Goal: Use online tool/utility: Utilize a website feature to perform a specific function

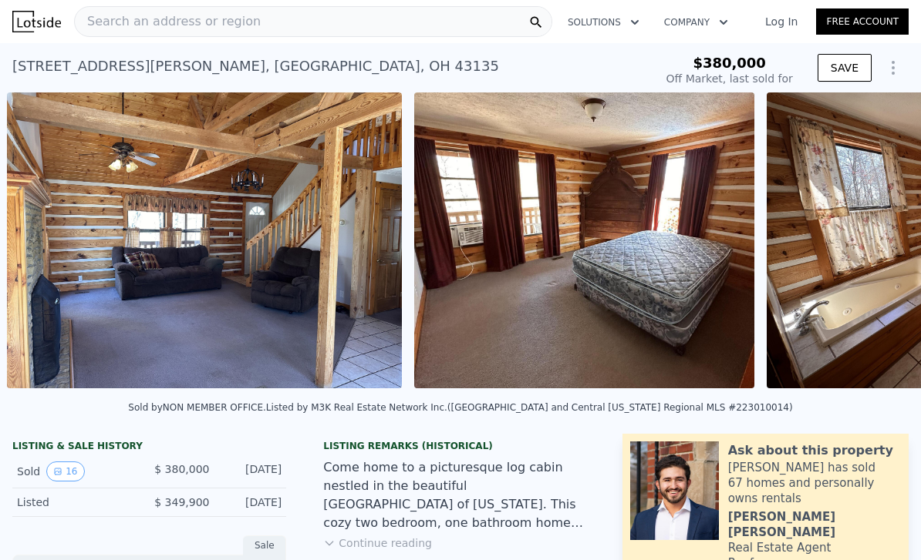
scroll to position [0, 3861]
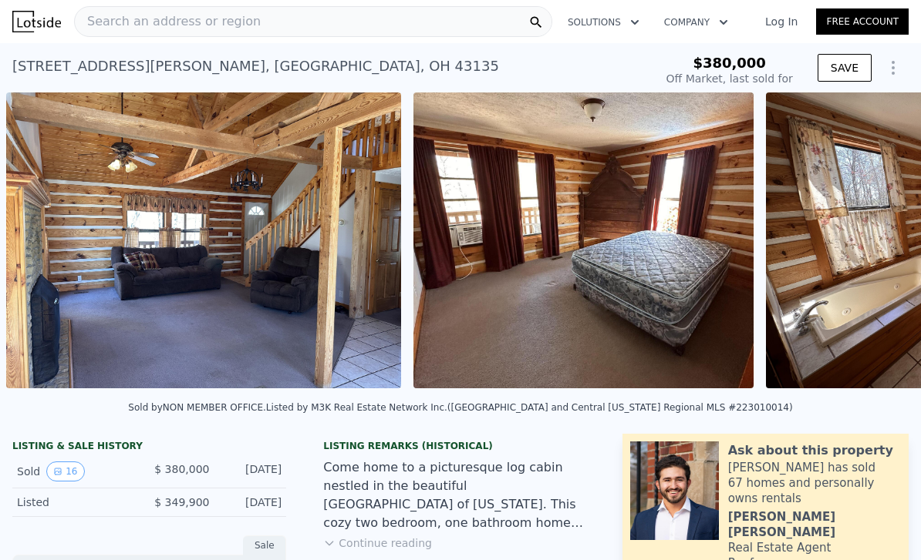
click at [658, 292] on img at bounding box center [583, 241] width 341 height 296
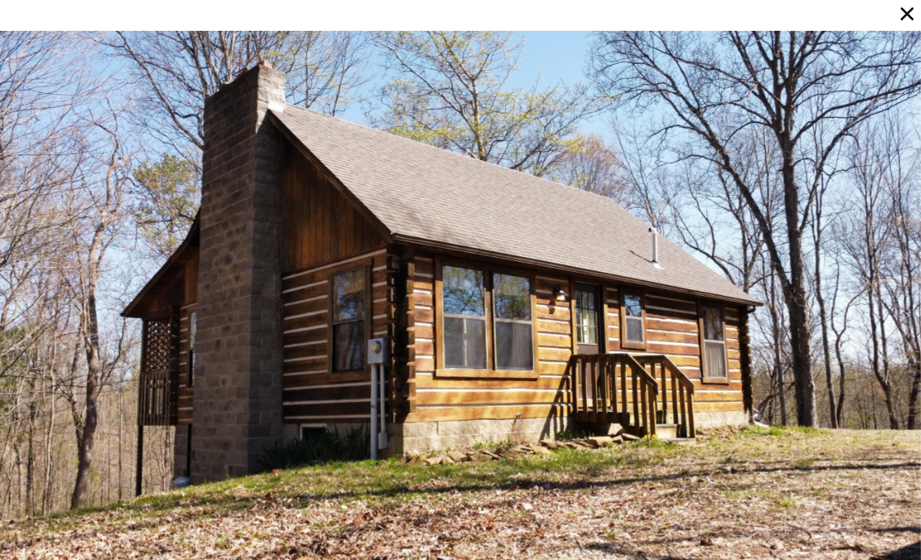
scroll to position [0, 0]
click at [198, 451] on div at bounding box center [460, 311] width 921 height 560
click at [904, 19] on icon at bounding box center [907, 14] width 22 height 22
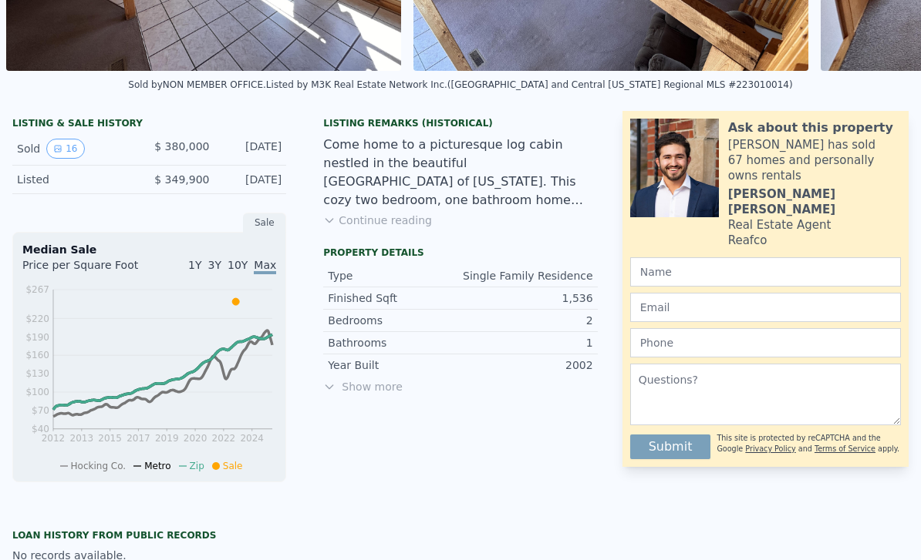
scroll to position [322, 0]
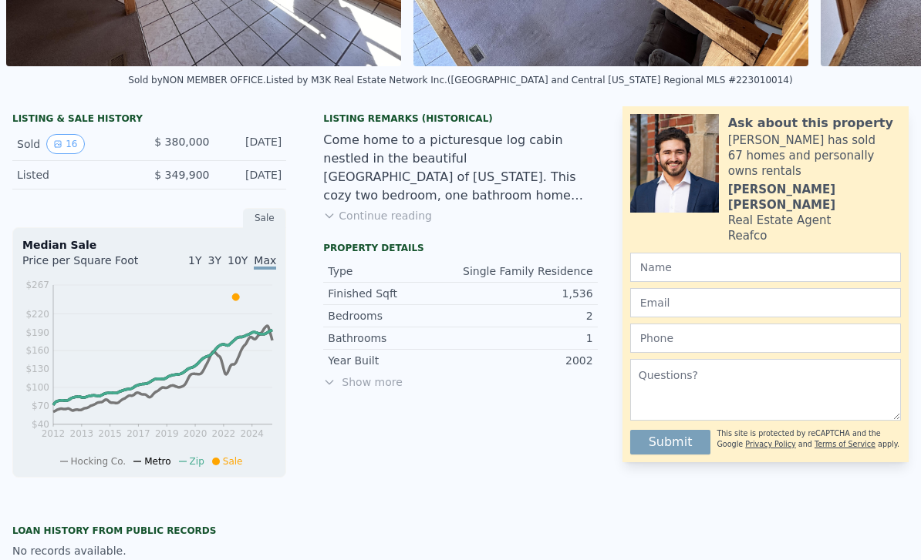
click at [387, 210] on button "Continue reading" at bounding box center [377, 215] width 109 height 15
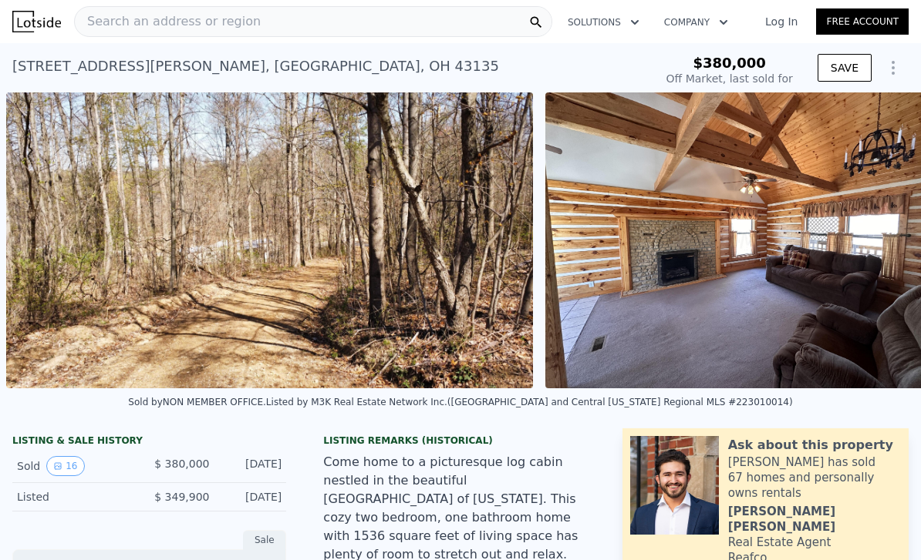
scroll to position [-7, 0]
type input "$ 527,000"
type input "$ 93,236"
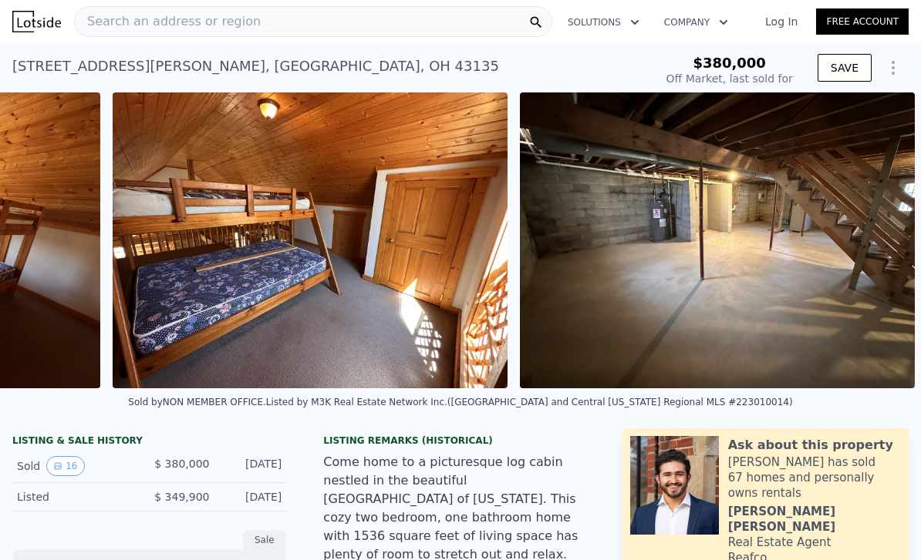
scroll to position [0, 6549]
click at [575, 267] on img at bounding box center [717, 241] width 395 height 296
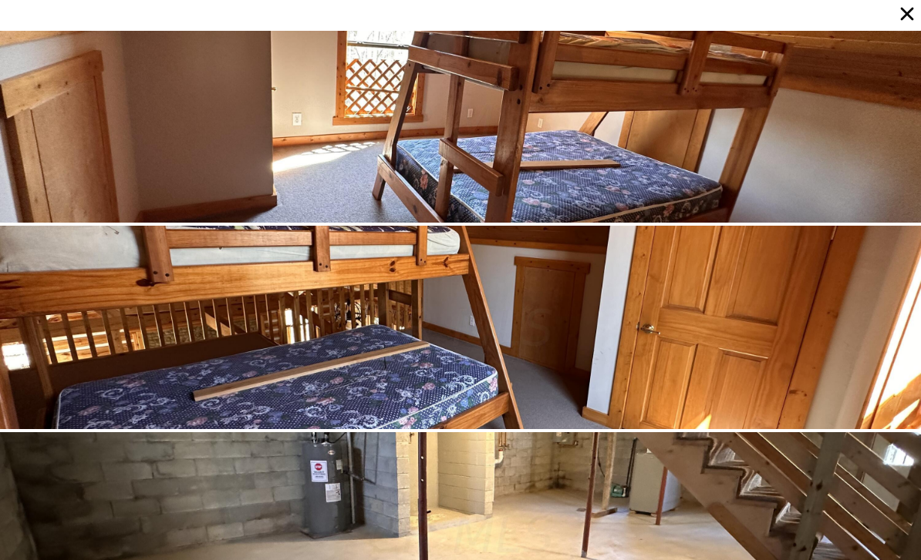
scroll to position [2692, 0]
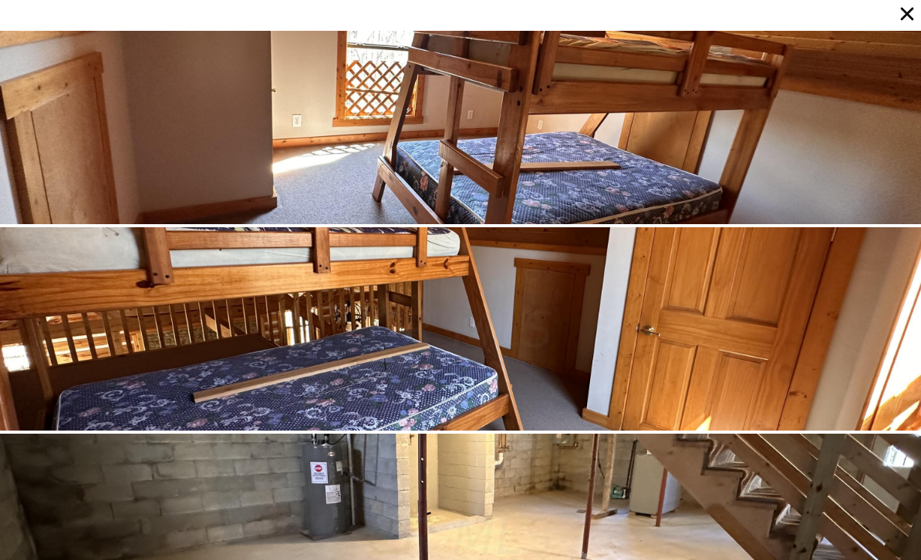
click at [303, 508] on div at bounding box center [460, 536] width 921 height 204
click at [614, 470] on div at bounding box center [460, 536] width 921 height 204
click at [555, 491] on div at bounding box center [460, 536] width 921 height 204
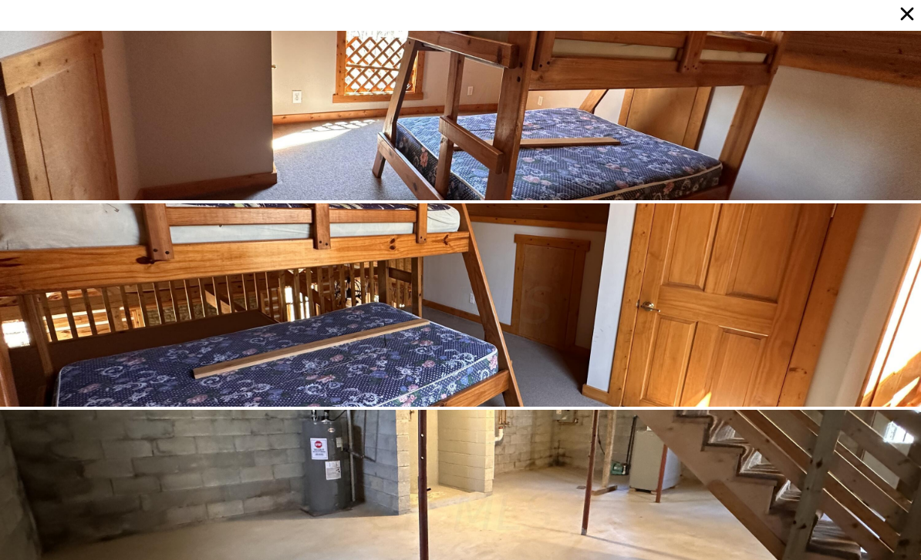
scroll to position [2692, 0]
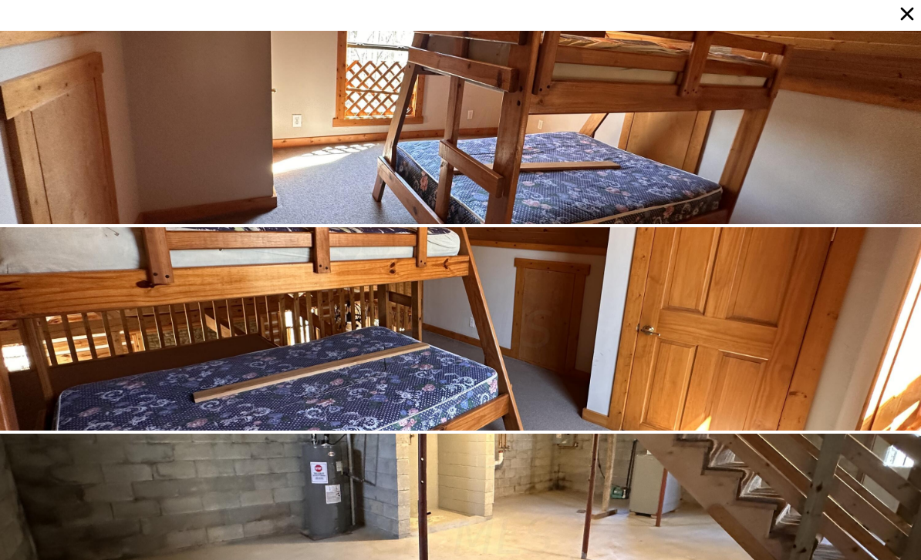
click at [912, 13] on icon at bounding box center [907, 14] width 22 height 22
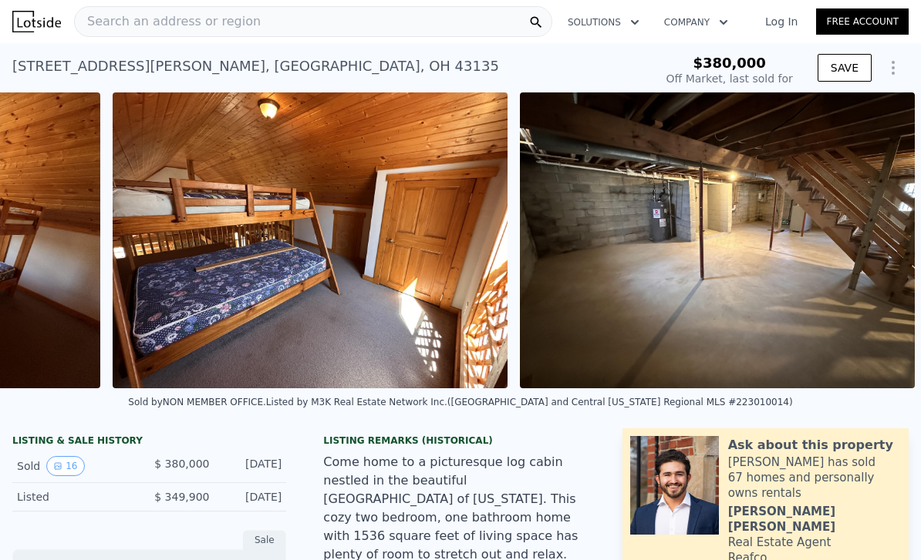
click at [777, 302] on img at bounding box center [717, 241] width 395 height 296
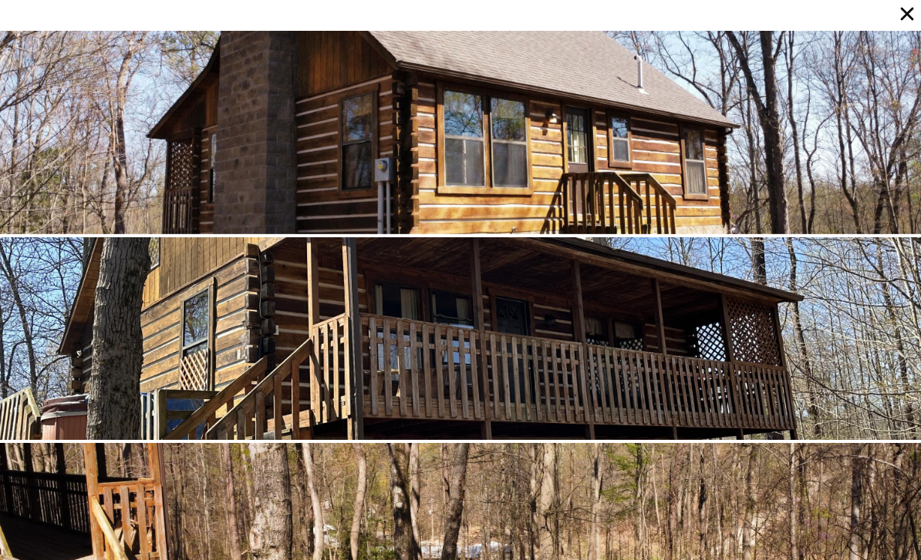
click at [910, 15] on icon at bounding box center [907, 14] width 22 height 22
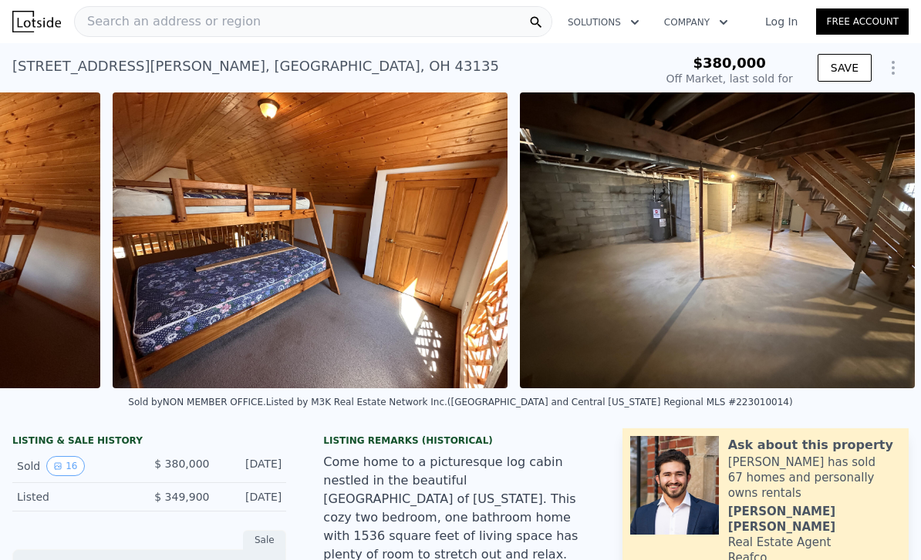
scroll to position [0, 6549]
